Goal: Information Seeking & Learning: Learn about a topic

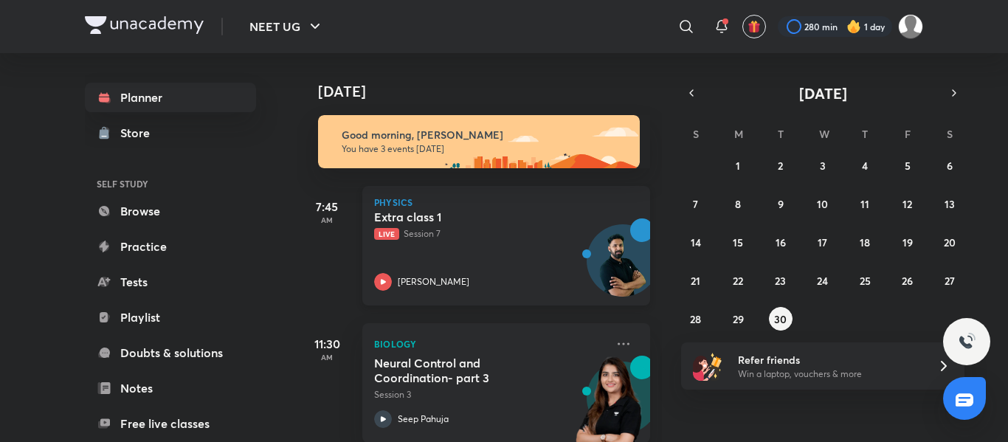
click at [446, 243] on div "Extra class 1 Live Session 7 [PERSON_NAME]" at bounding box center [490, 250] width 232 height 81
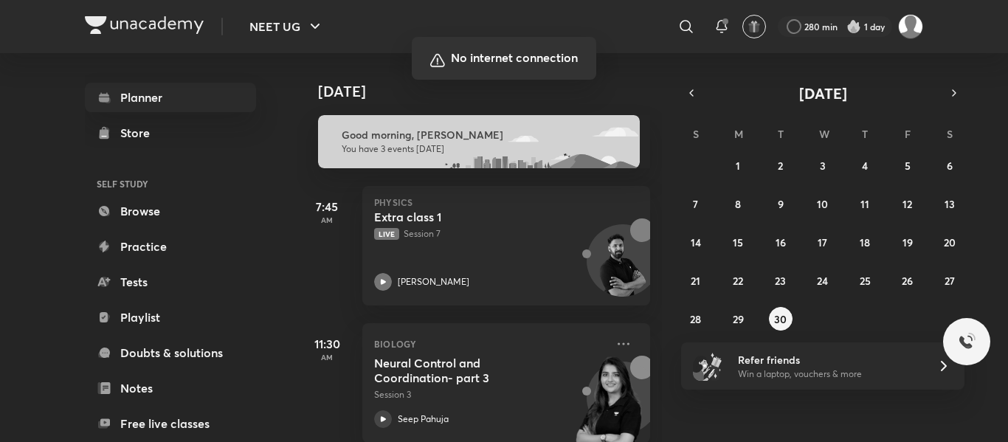
click at [408, 218] on div at bounding box center [504, 221] width 1008 height 442
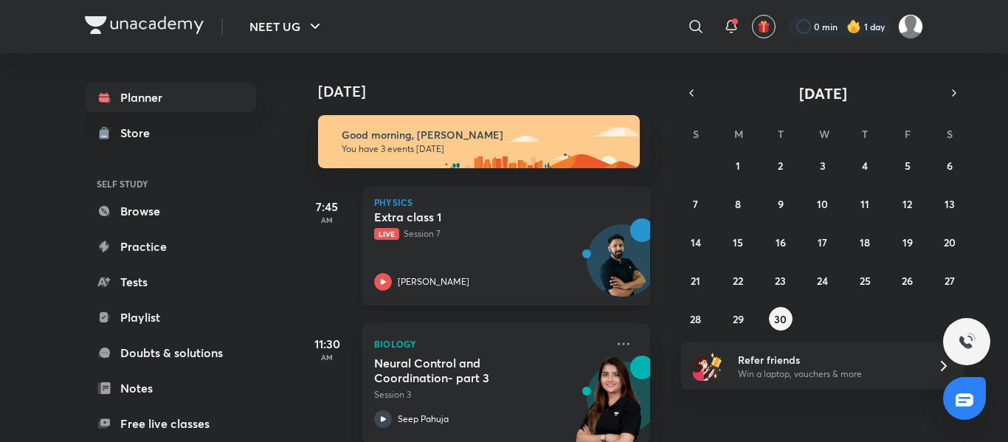
click at [477, 254] on div "Extra class 1 Live Session 7 Anupam Upadhayay" at bounding box center [490, 250] width 232 height 81
